Goal: Information Seeking & Learning: Learn about a topic

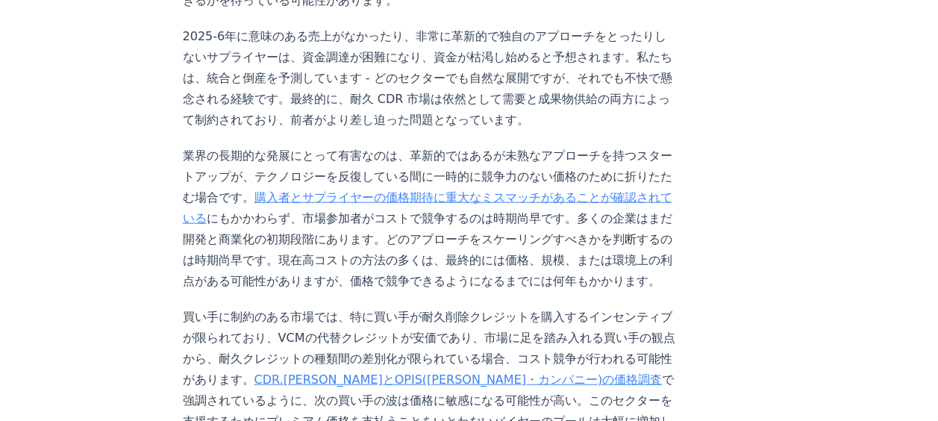
scroll to position [1515, 0]
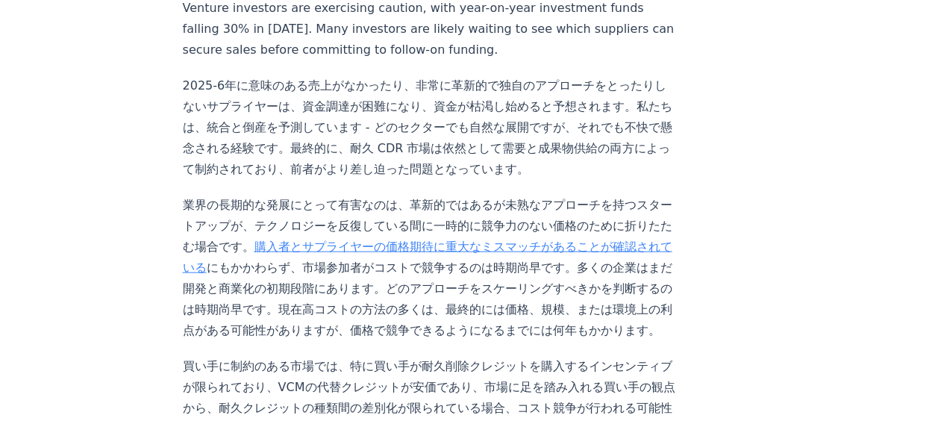
drag, startPoint x: 409, startPoint y: 67, endPoint x: 597, endPoint y: 172, distance: 215.1
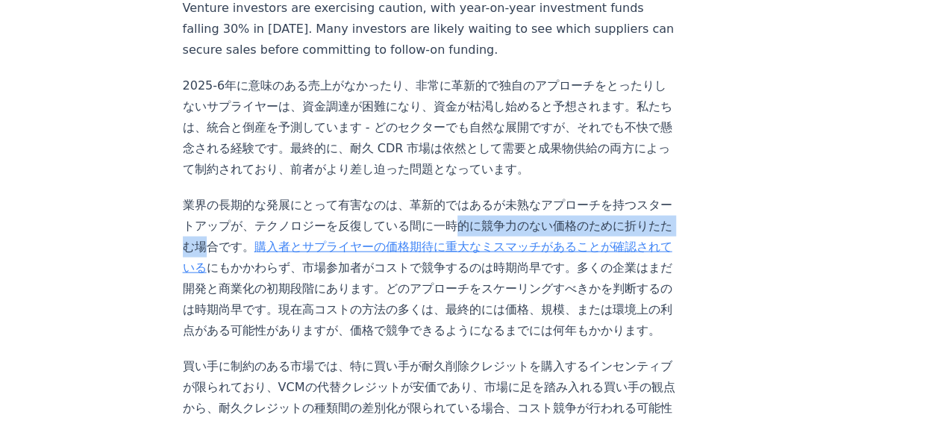
drag, startPoint x: 391, startPoint y: 158, endPoint x: 626, endPoint y: 157, distance: 235.0
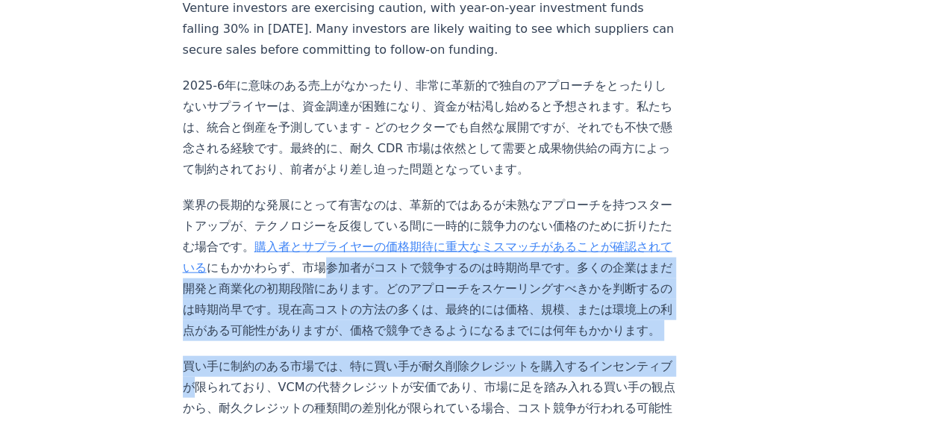
drag, startPoint x: 260, startPoint y: 207, endPoint x: 637, endPoint y: 291, distance: 386.1
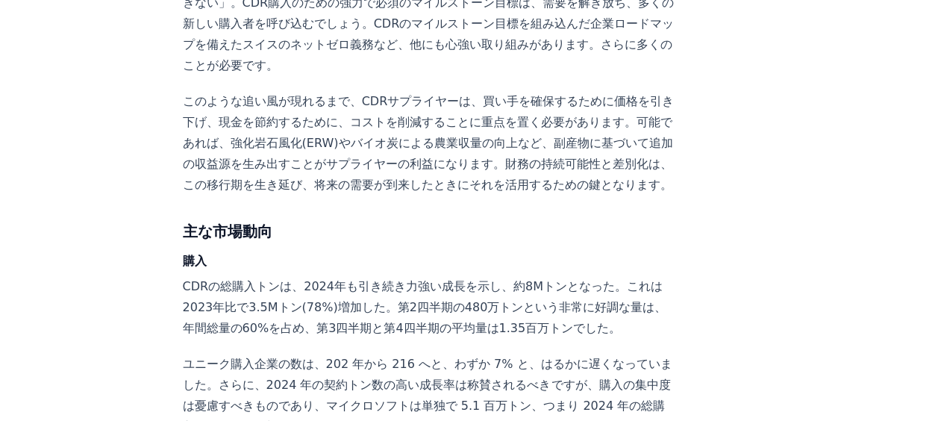
scroll to position [2331, 0]
